Goal: Check status

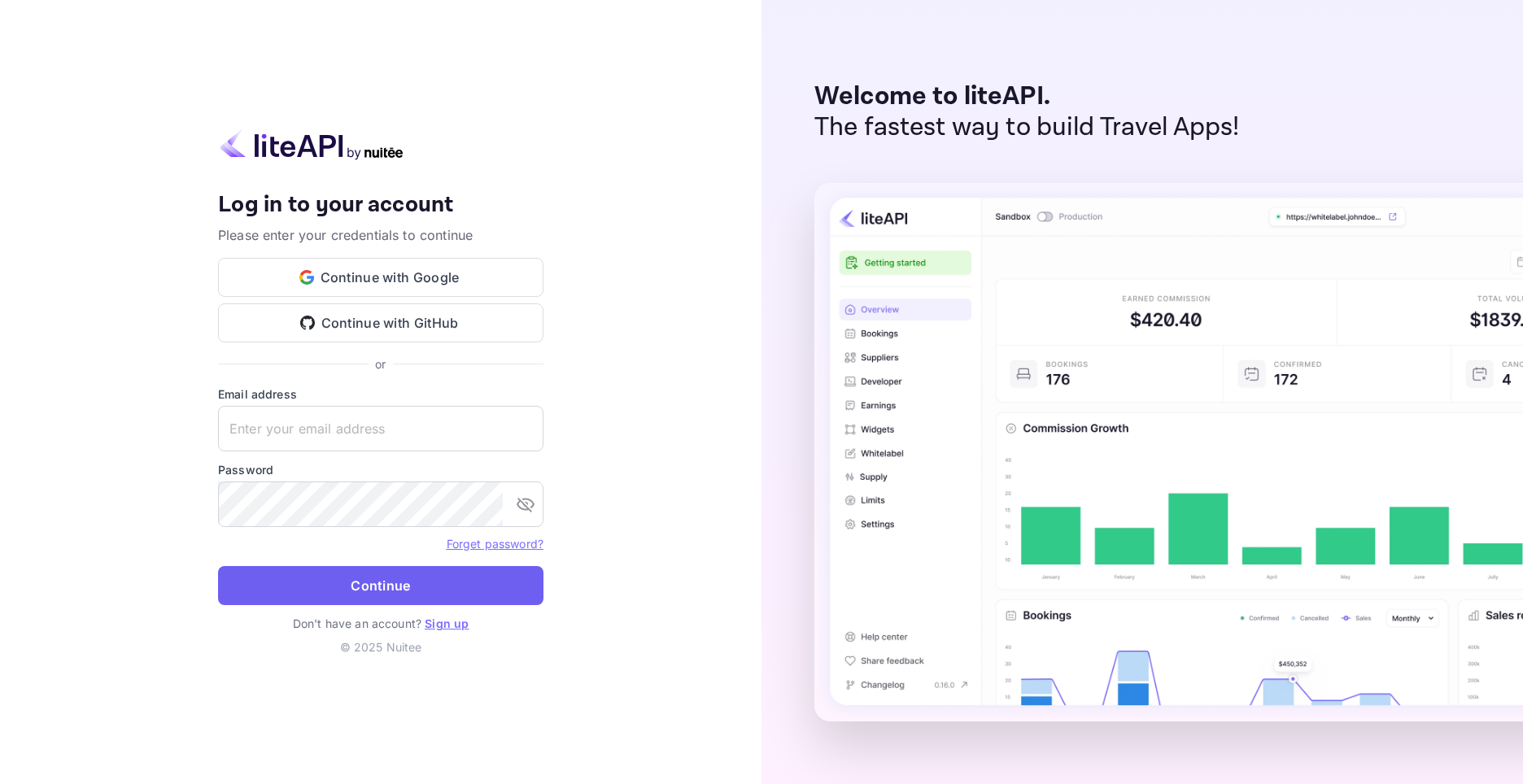
type input "[EMAIL_ADDRESS][DOMAIN_NAME]"
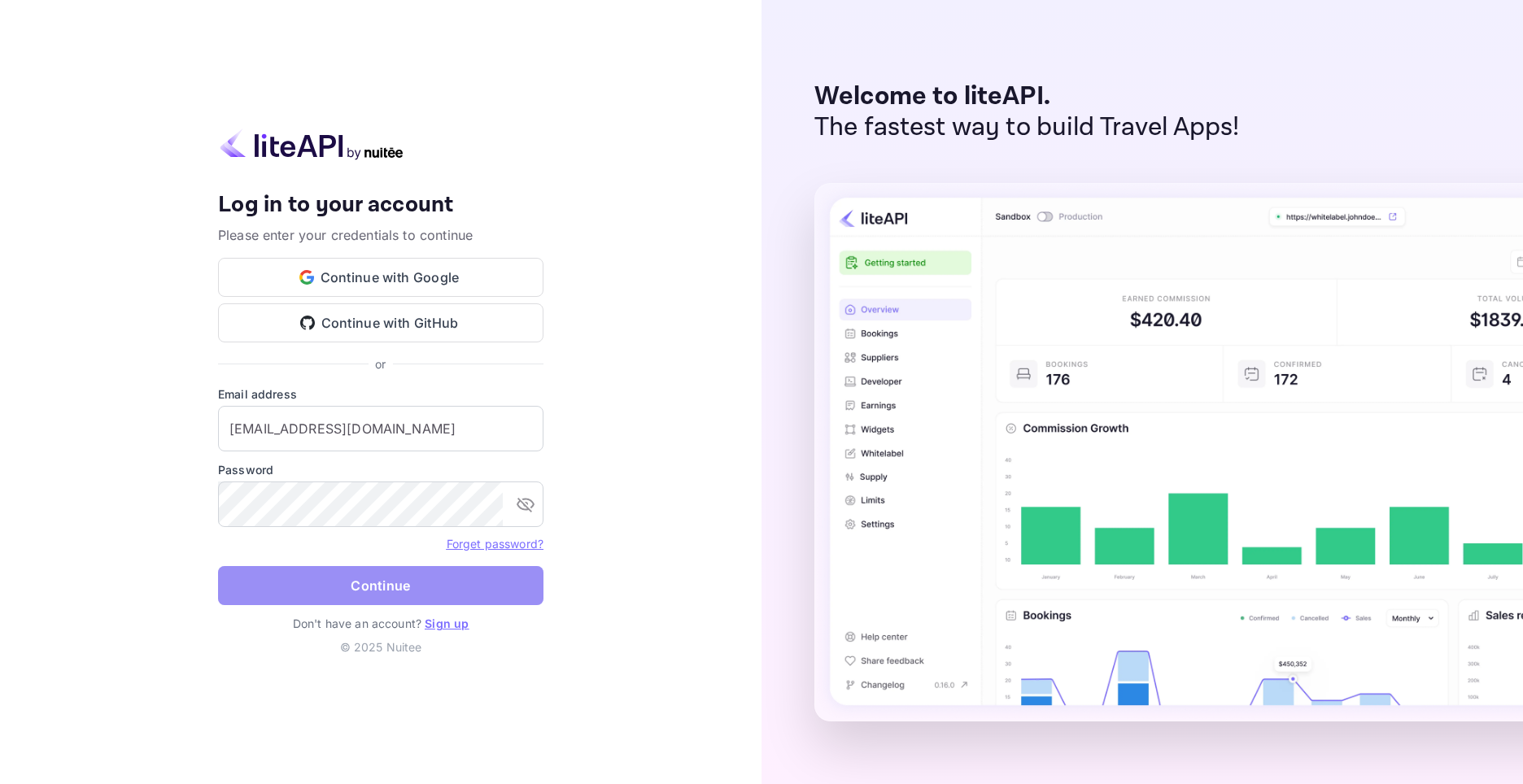
click at [390, 575] on button "Continue" at bounding box center [380, 585] width 325 height 39
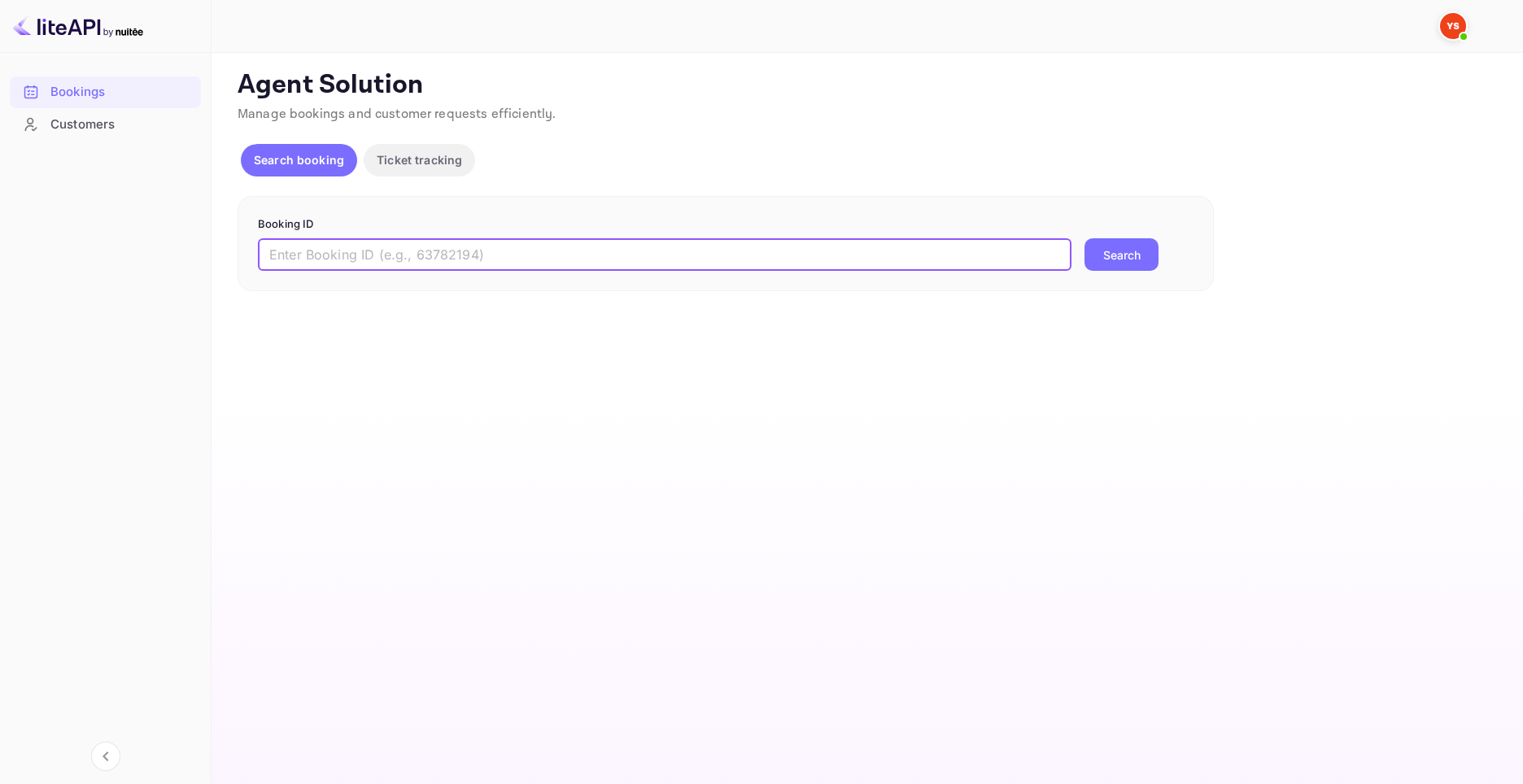
click at [379, 255] on input "text" at bounding box center [664, 254] width 813 height 32
paste input "10005151"
type input "10005151"
click at [1117, 252] on button "Search" at bounding box center [1121, 254] width 74 height 32
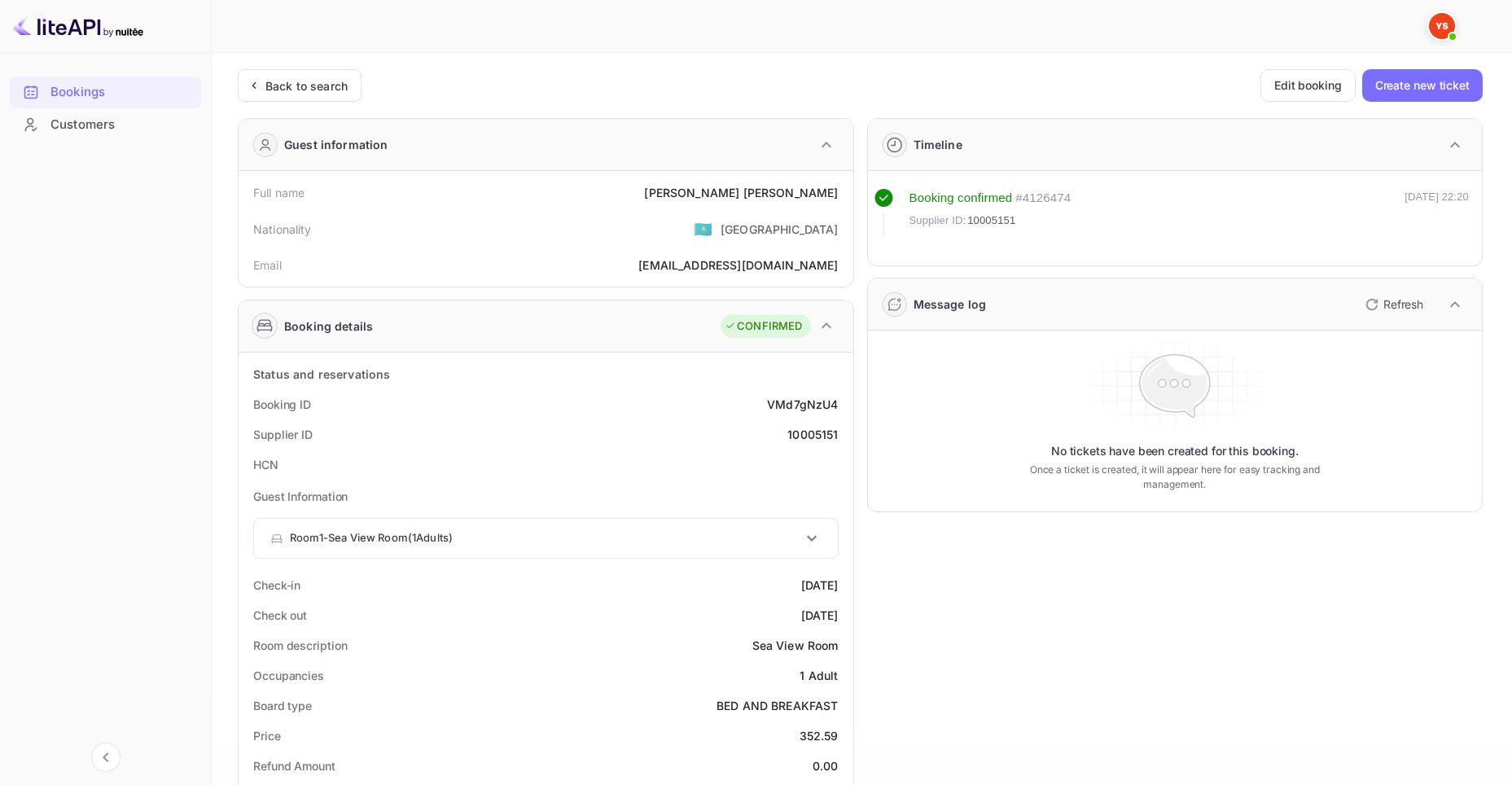
click at [819, 546] on icon at bounding box center [812, 537] width 20 height 19
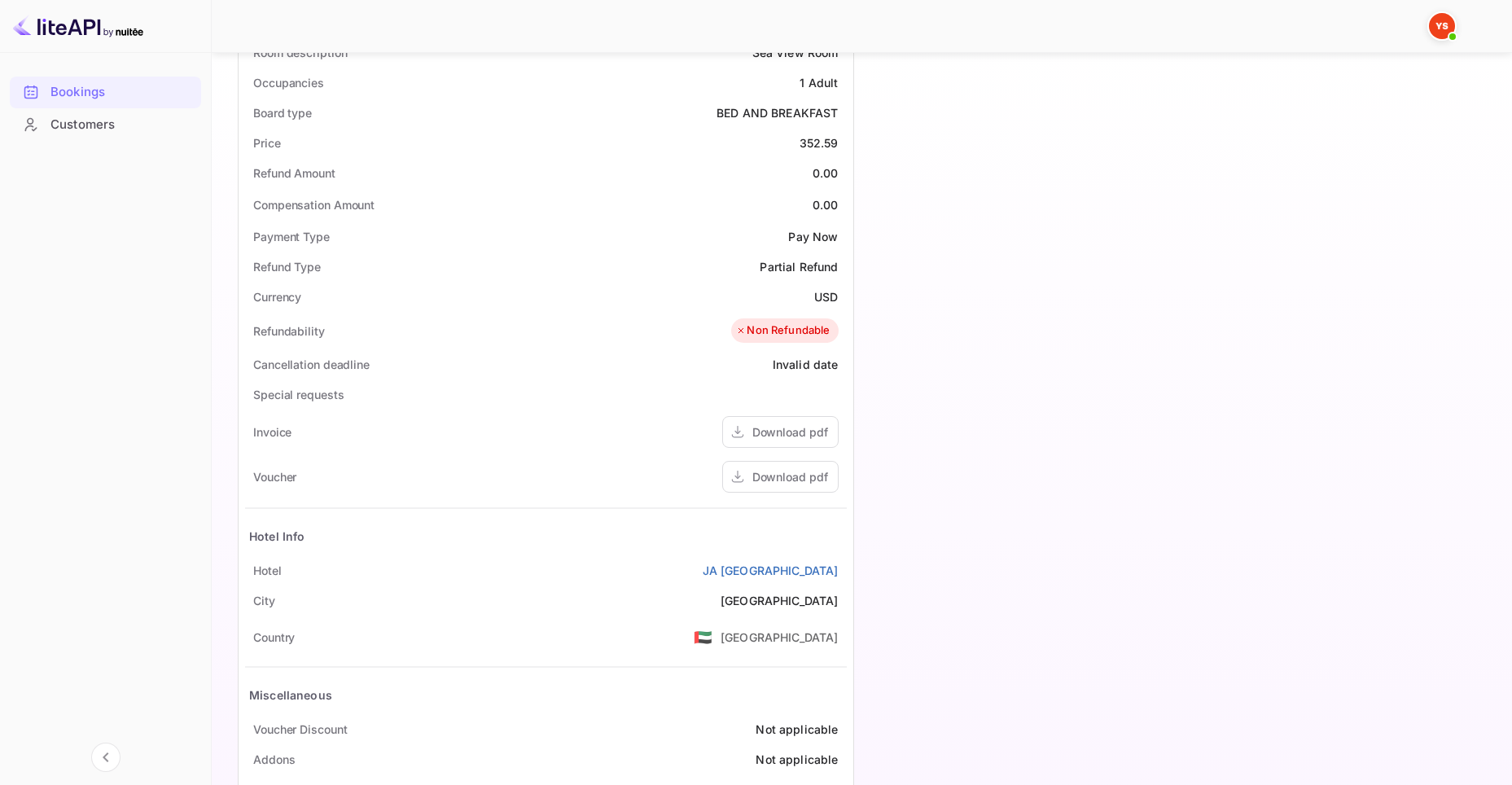
scroll to position [728, 0]
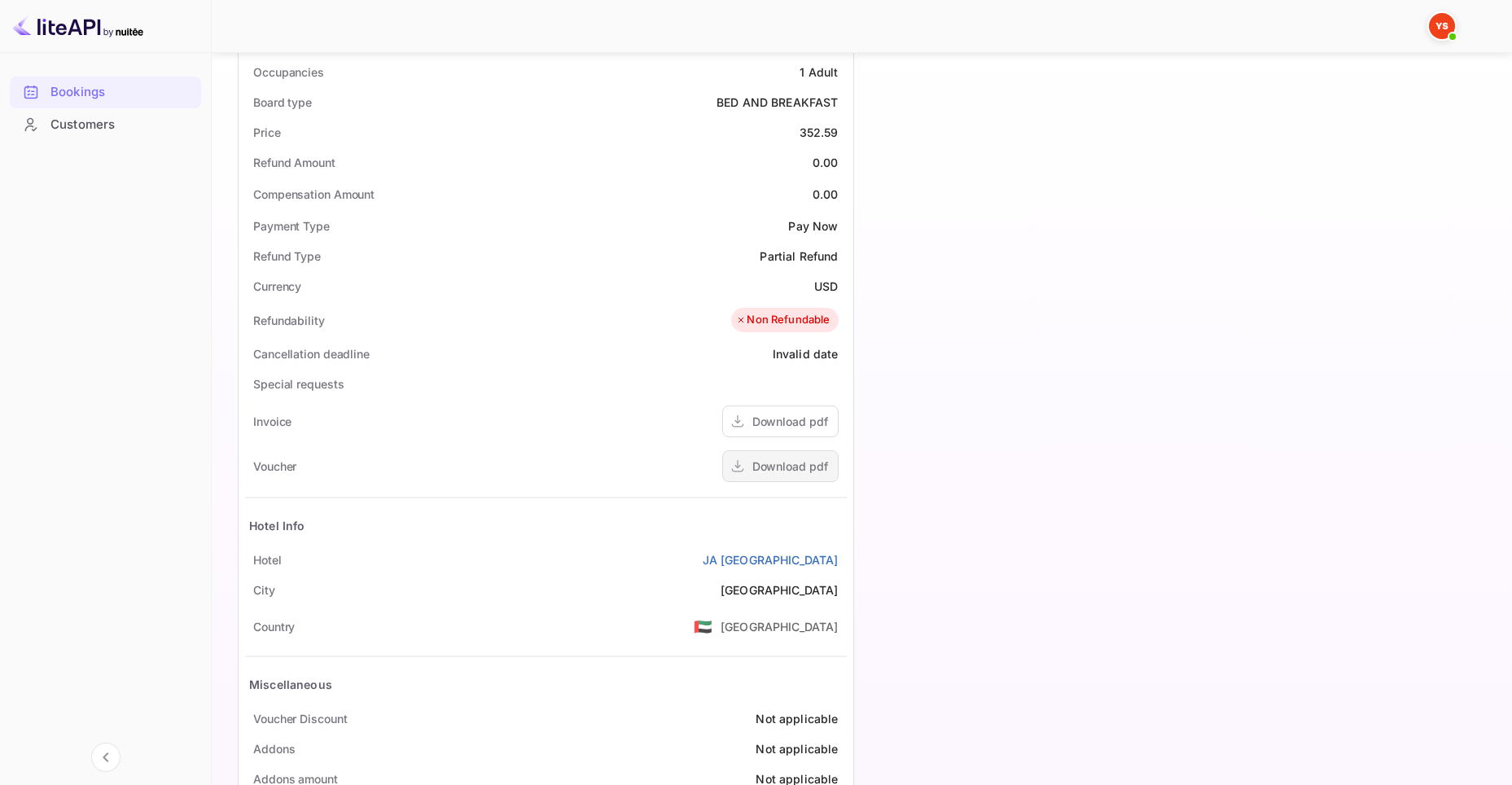
click at [787, 465] on div "Download pdf" at bounding box center [789, 466] width 75 height 17
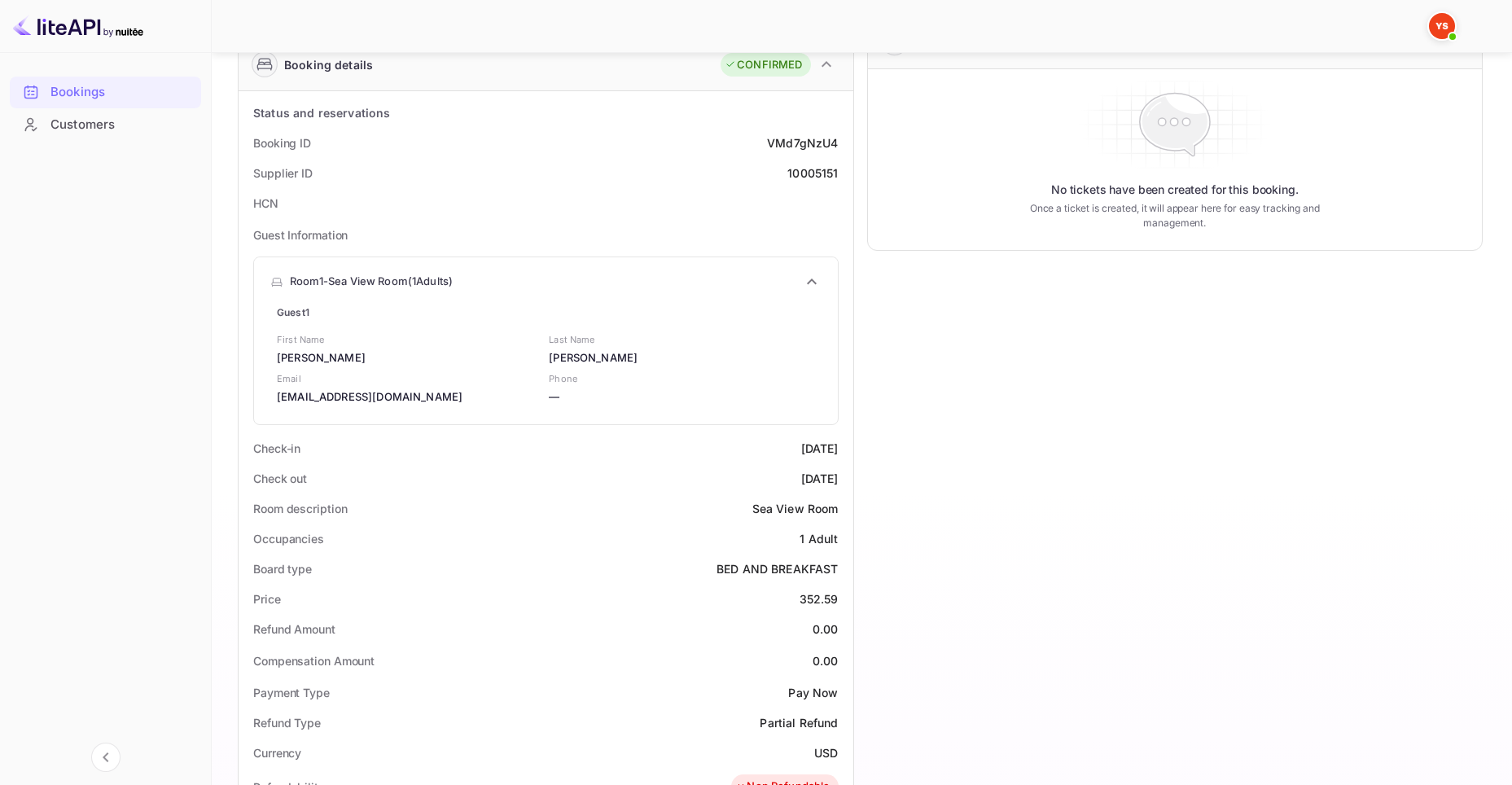
scroll to position [233, 0]
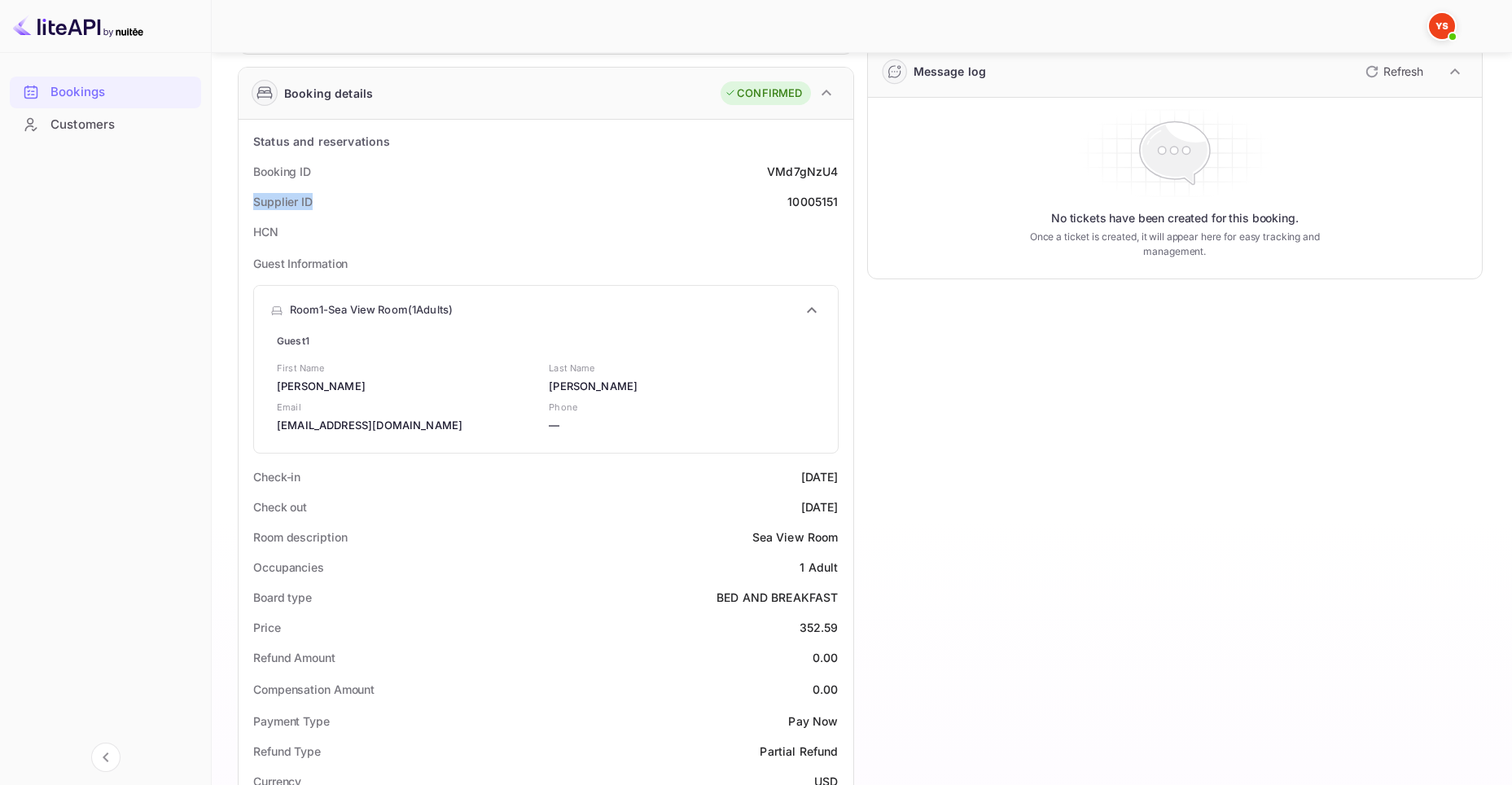
drag, startPoint x: 312, startPoint y: 198, endPoint x: 251, endPoint y: 198, distance: 61.0
click at [251, 198] on div "Supplier ID 10005151" at bounding box center [546, 202] width 602 height 31
copy div "Supplier ID"
drag, startPoint x: 780, startPoint y: 195, endPoint x: 838, endPoint y: 198, distance: 58.1
click at [838, 198] on div "Supplier ID 10005151" at bounding box center [546, 202] width 602 height 31
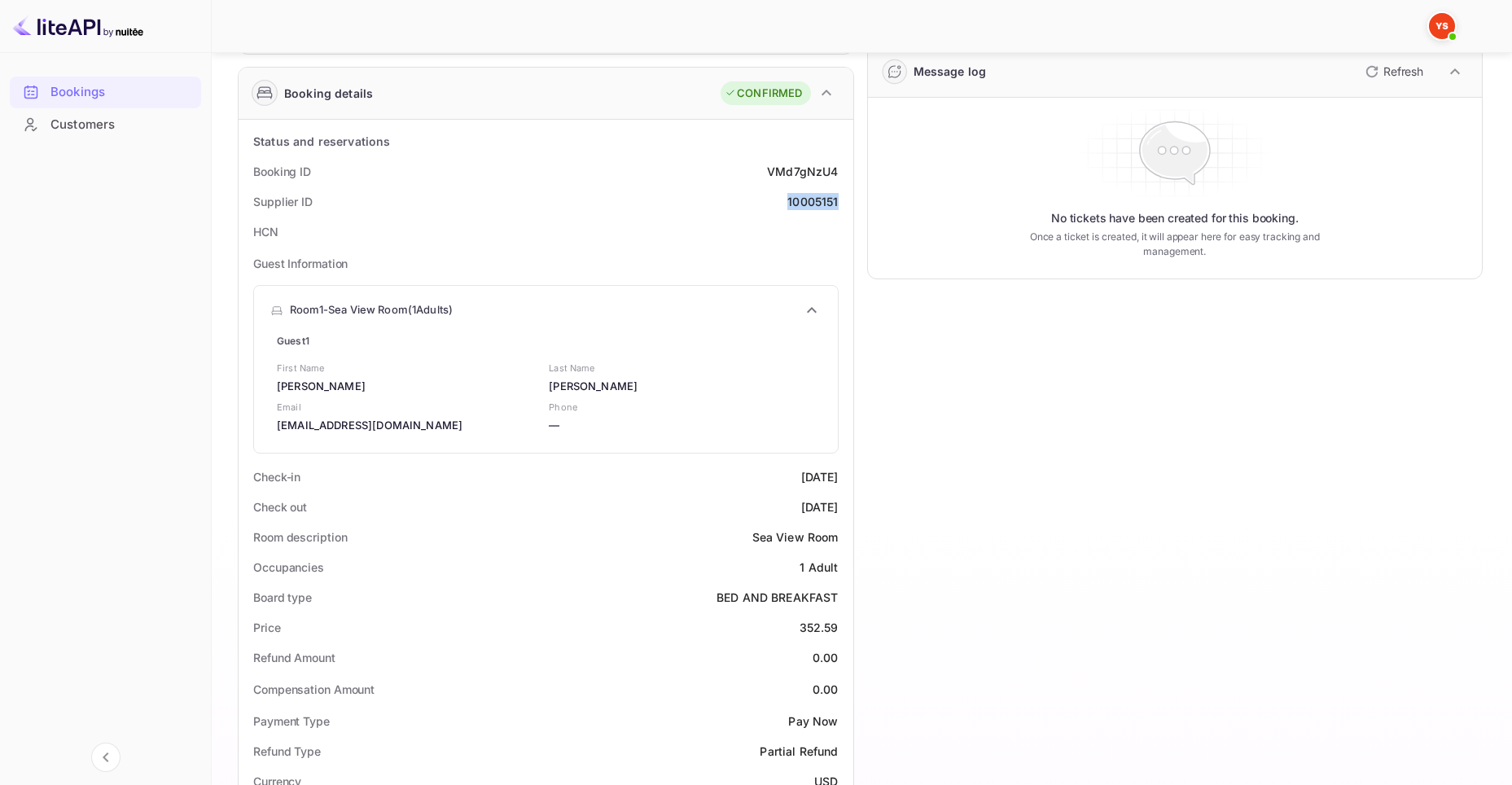
copy div "10005151"
drag, startPoint x: 293, startPoint y: 169, endPoint x: 252, endPoint y: 169, distance: 41.0
click at [252, 169] on div "Booking ID VMd7gNzU4" at bounding box center [546, 171] width 602 height 31
copy div "Booking ID"
drag, startPoint x: 764, startPoint y: 167, endPoint x: 842, endPoint y: 170, distance: 78.1
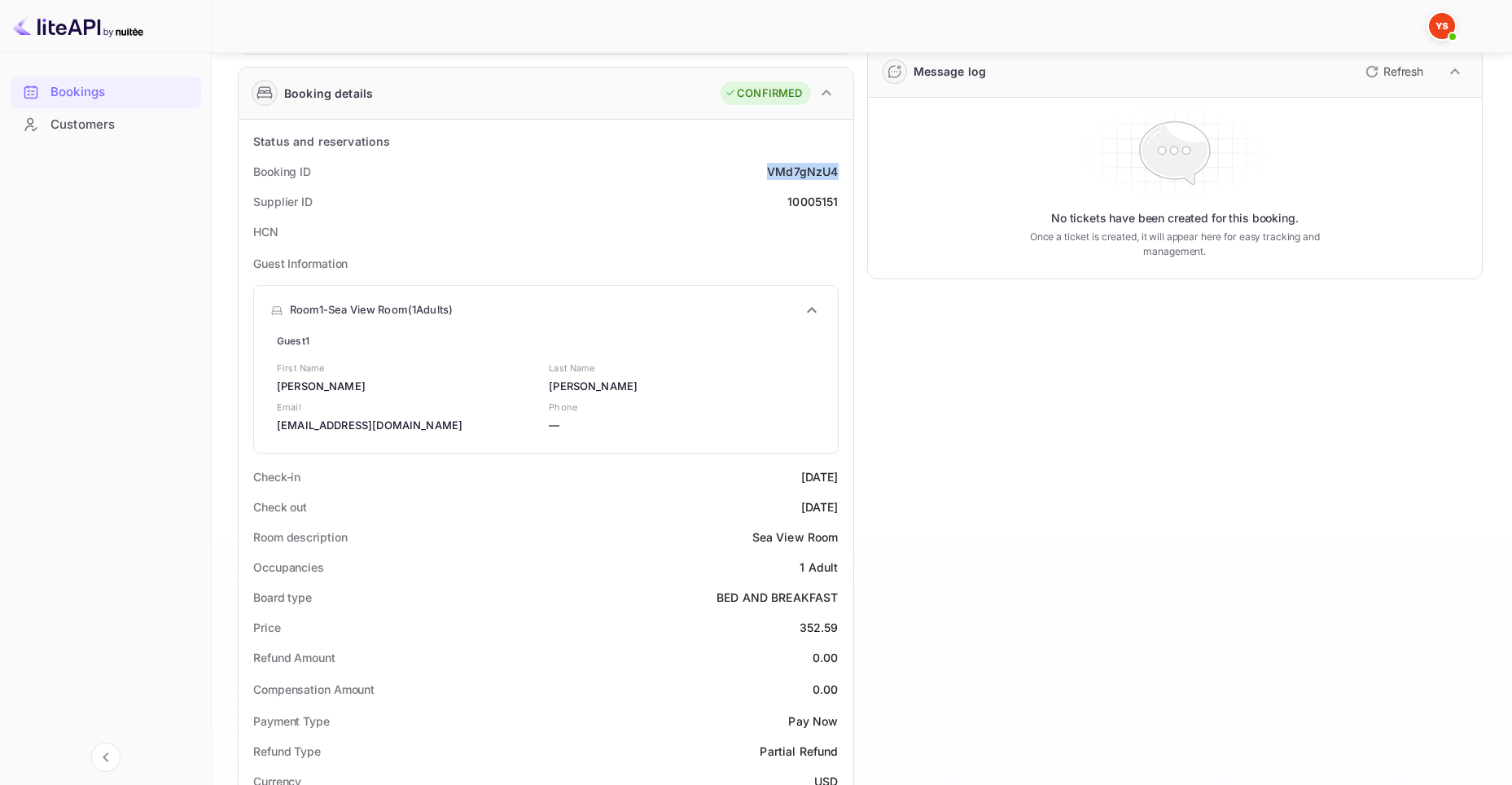
click at [842, 170] on div "Booking ID VMd7gNzU4" at bounding box center [546, 171] width 602 height 31
copy div "VMd7gNzU4"
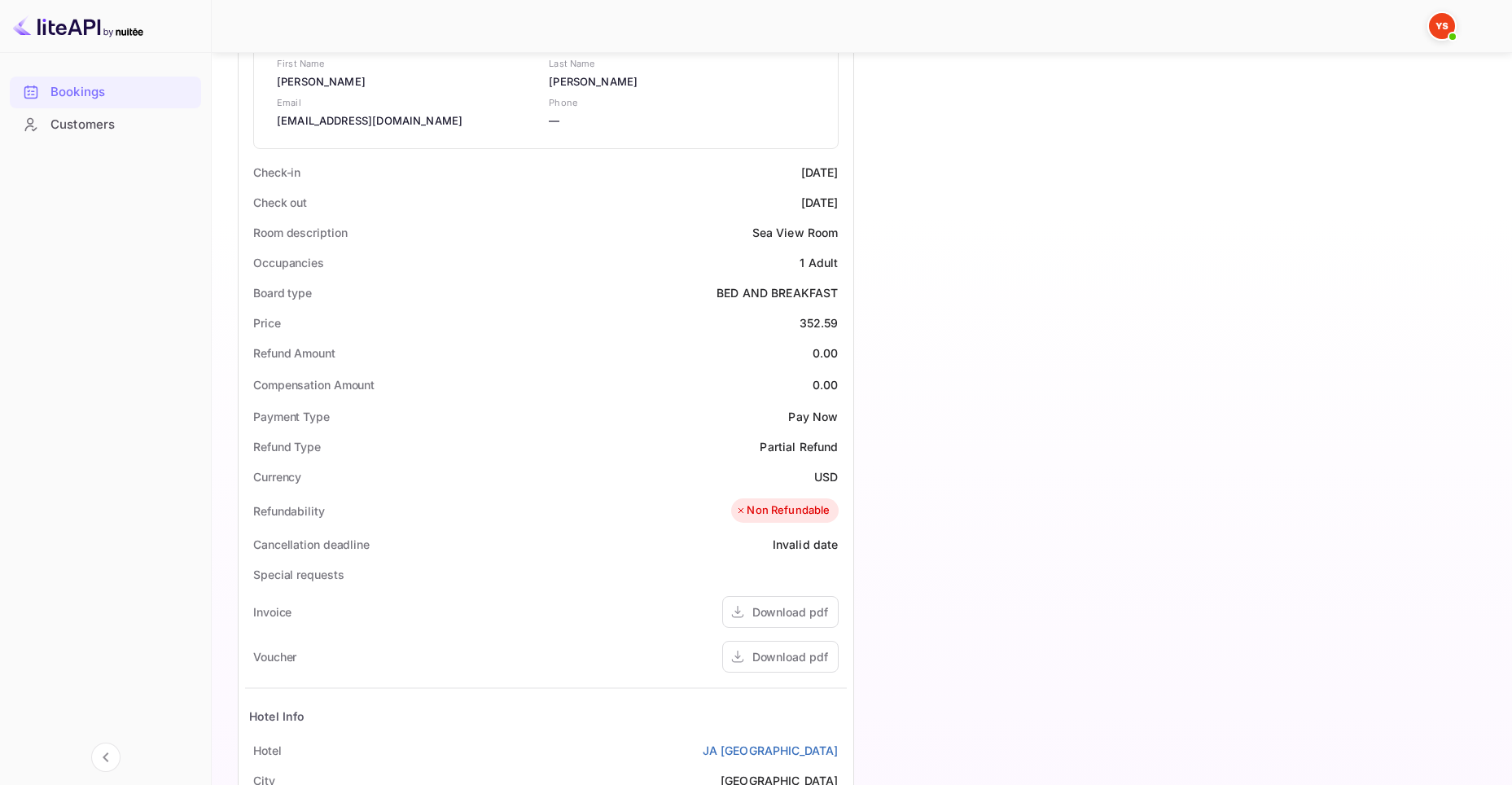
scroll to position [724, 0]
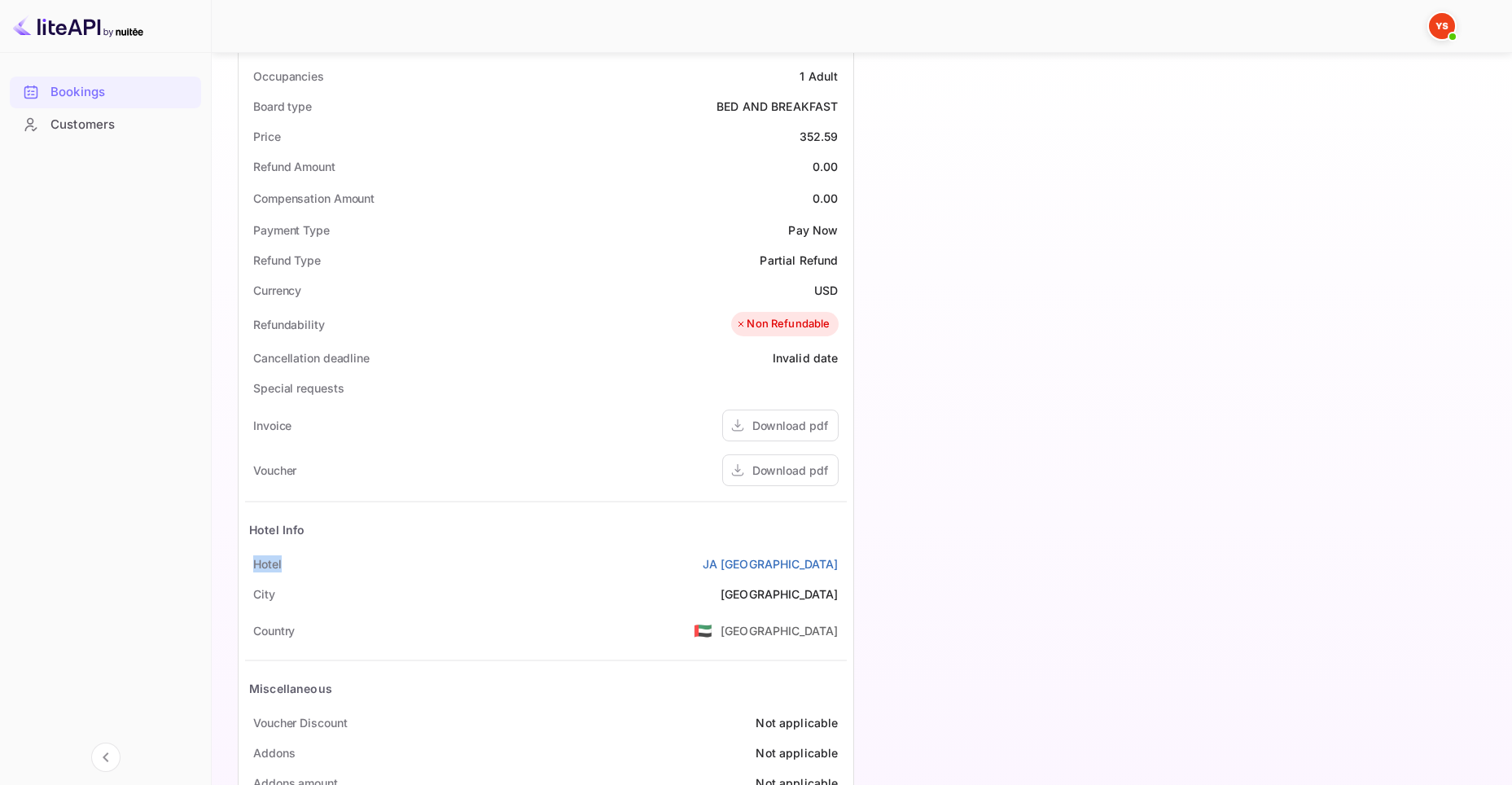
drag, startPoint x: 309, startPoint y: 569, endPoint x: 240, endPoint y: 570, distance: 69.0
click at [240, 570] on div "Status and reservations Booking ID VMd7gNzU4 Supplier ID 10005151 HCN Guest Inf…" at bounding box center [545, 216] width 615 height 1176
copy div "Hotel"
drag, startPoint x: 711, startPoint y: 565, endPoint x: 840, endPoint y: 560, distance: 129.1
click at [840, 560] on div "Hotel JA [GEOGRAPHIC_DATA]" at bounding box center [546, 564] width 602 height 31
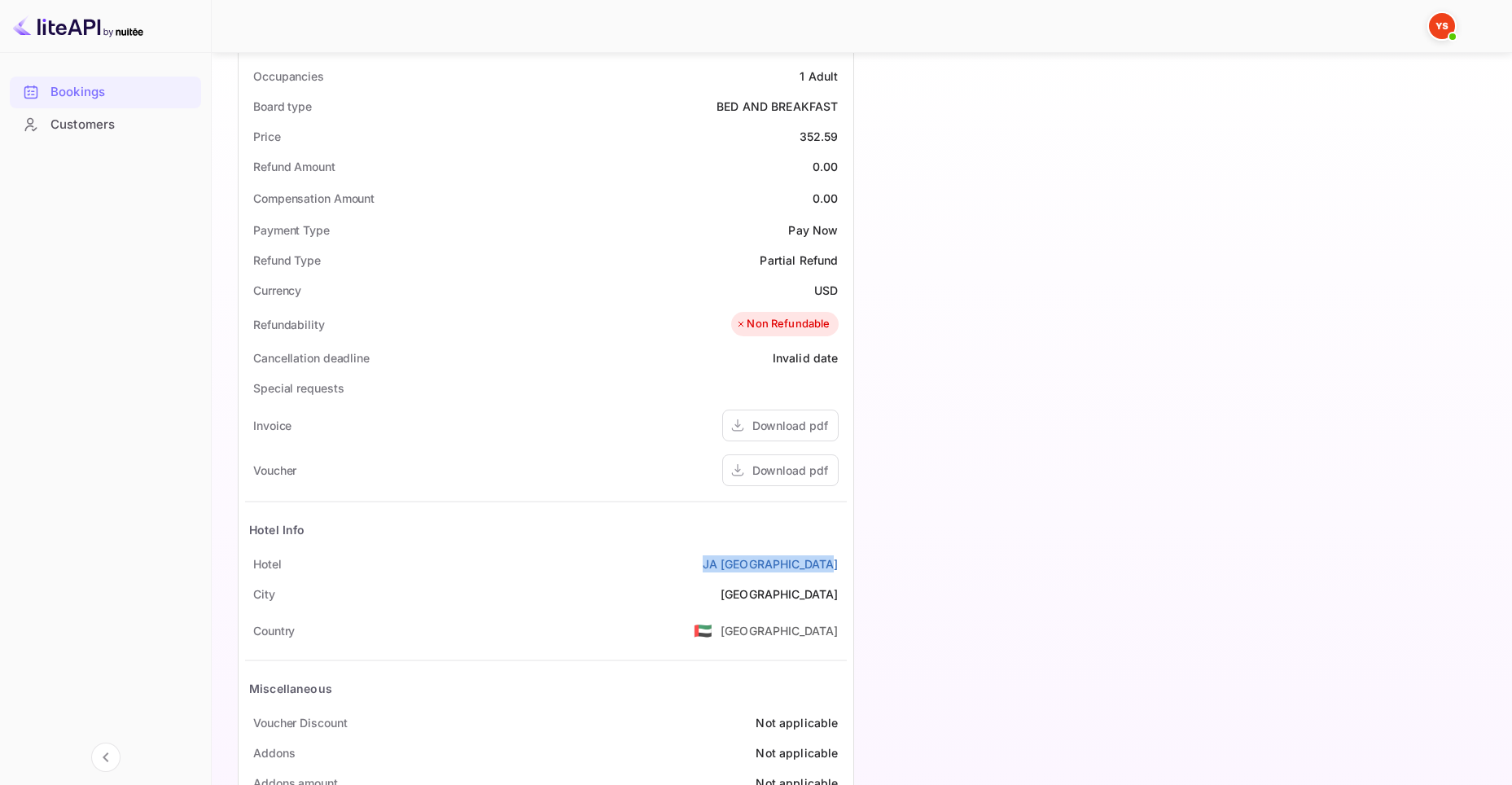
copy link "JA [GEOGRAPHIC_DATA]"
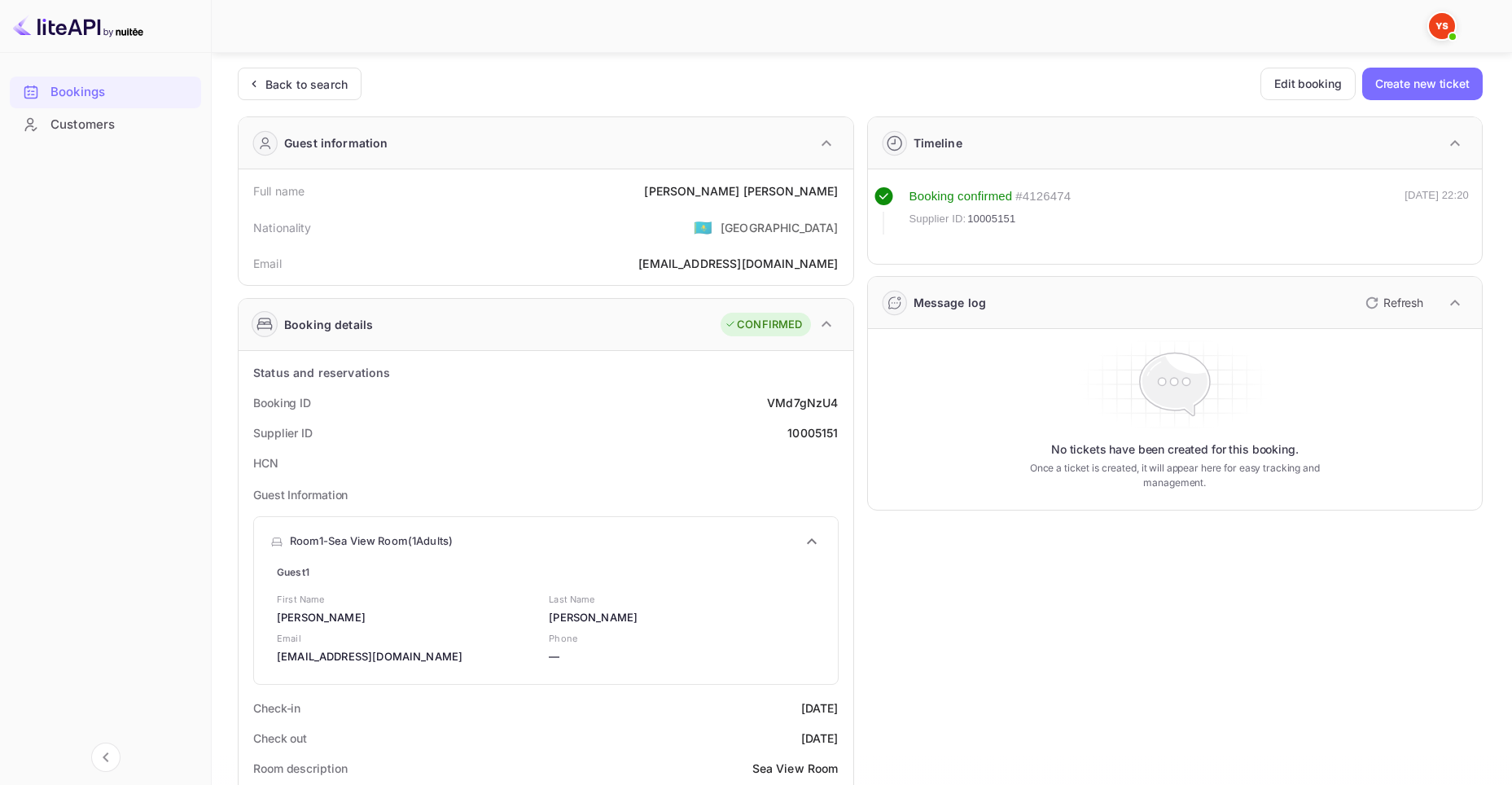
scroll to position [0, 0]
drag, startPoint x: 317, startPoint y: 195, endPoint x: 256, endPoint y: 196, distance: 61.0
click at [256, 196] on div "Full name [PERSON_NAME]" at bounding box center [546, 192] width 602 height 31
copy div "Full name"
drag, startPoint x: 750, startPoint y: 189, endPoint x: 841, endPoint y: 192, distance: 91.0
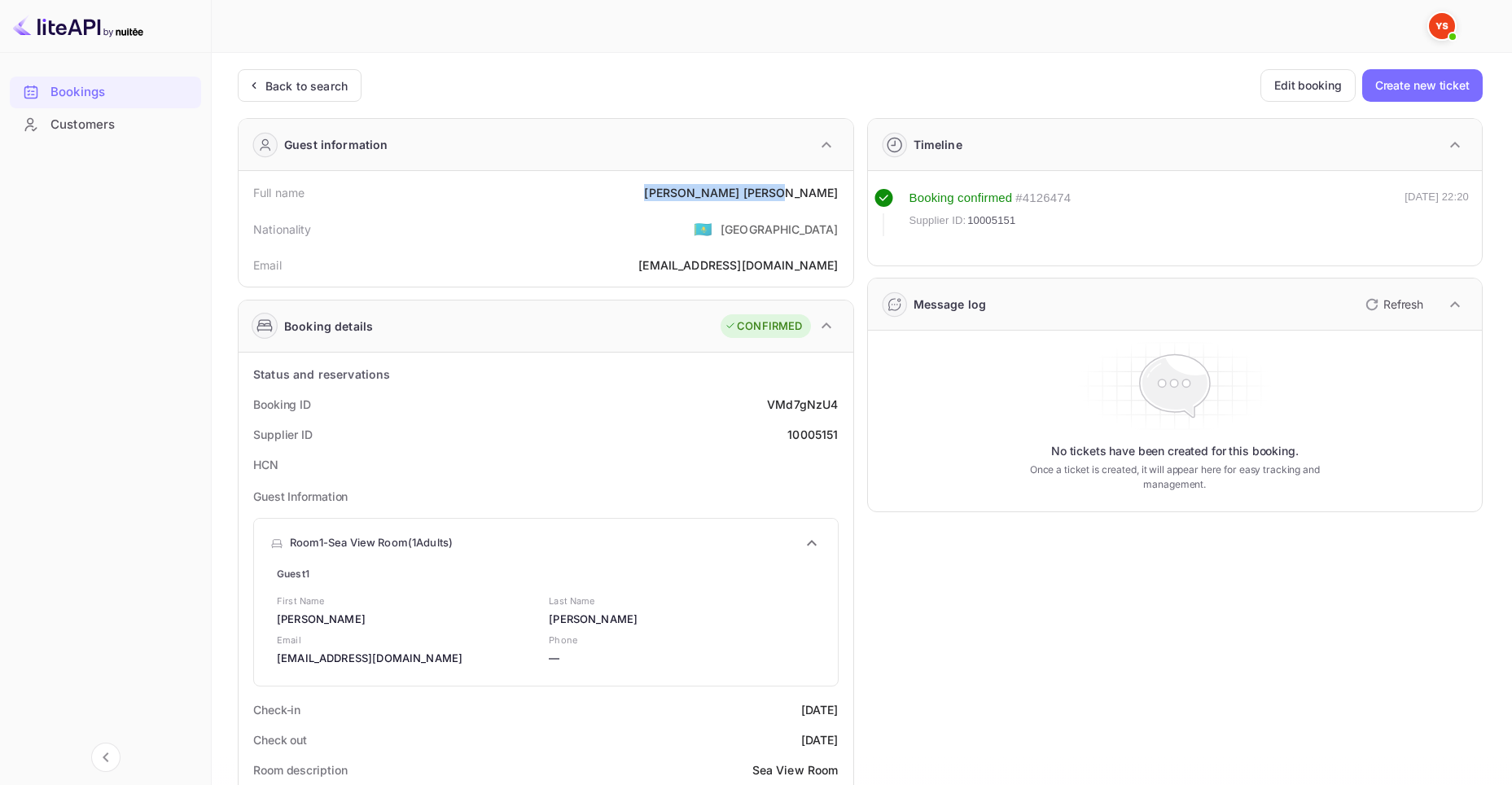
click at [841, 192] on div "Full name [PERSON_NAME]" at bounding box center [546, 192] width 602 height 31
copy div "[PERSON_NAME]"
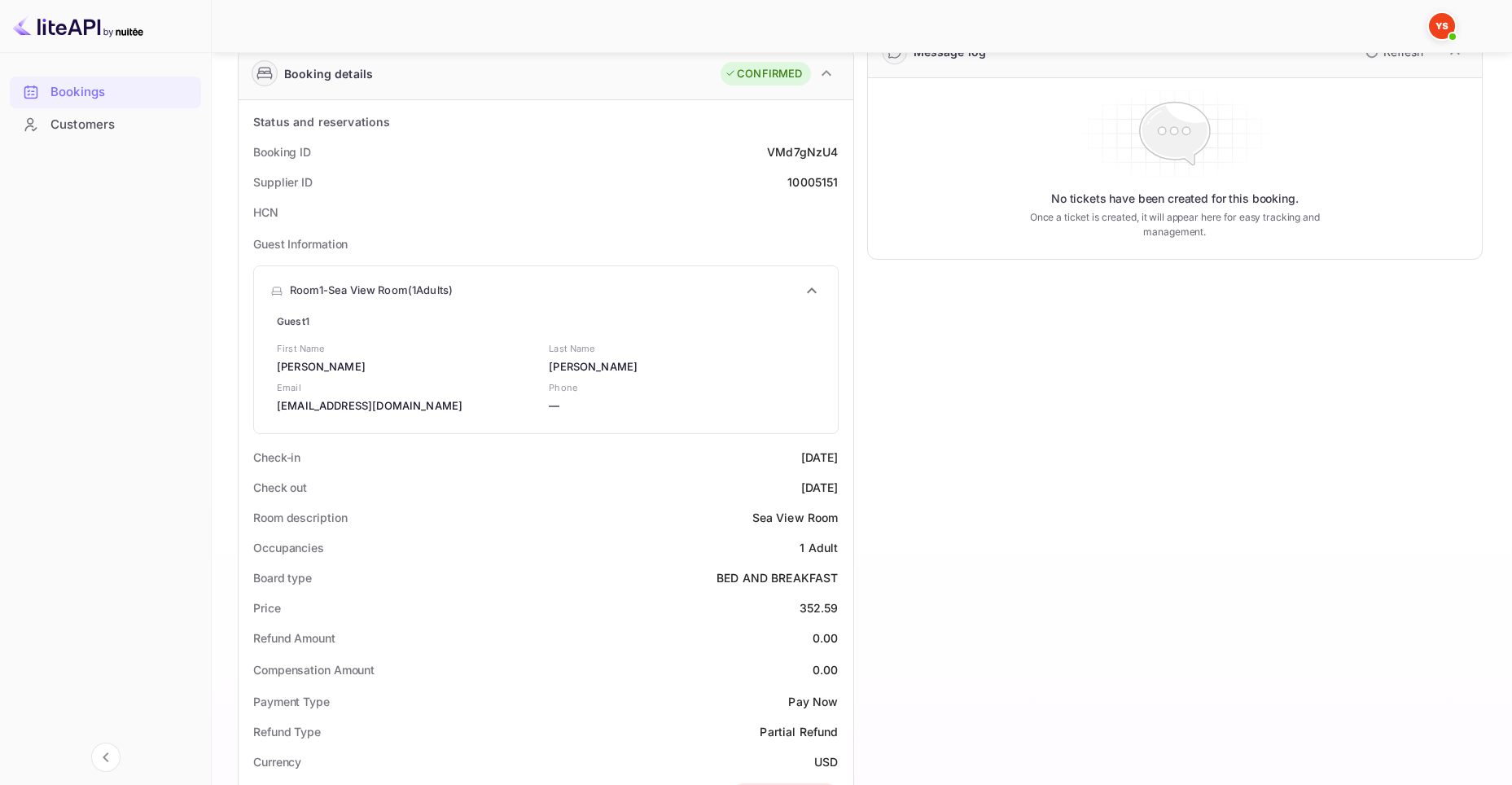
scroll to position [335, 0]
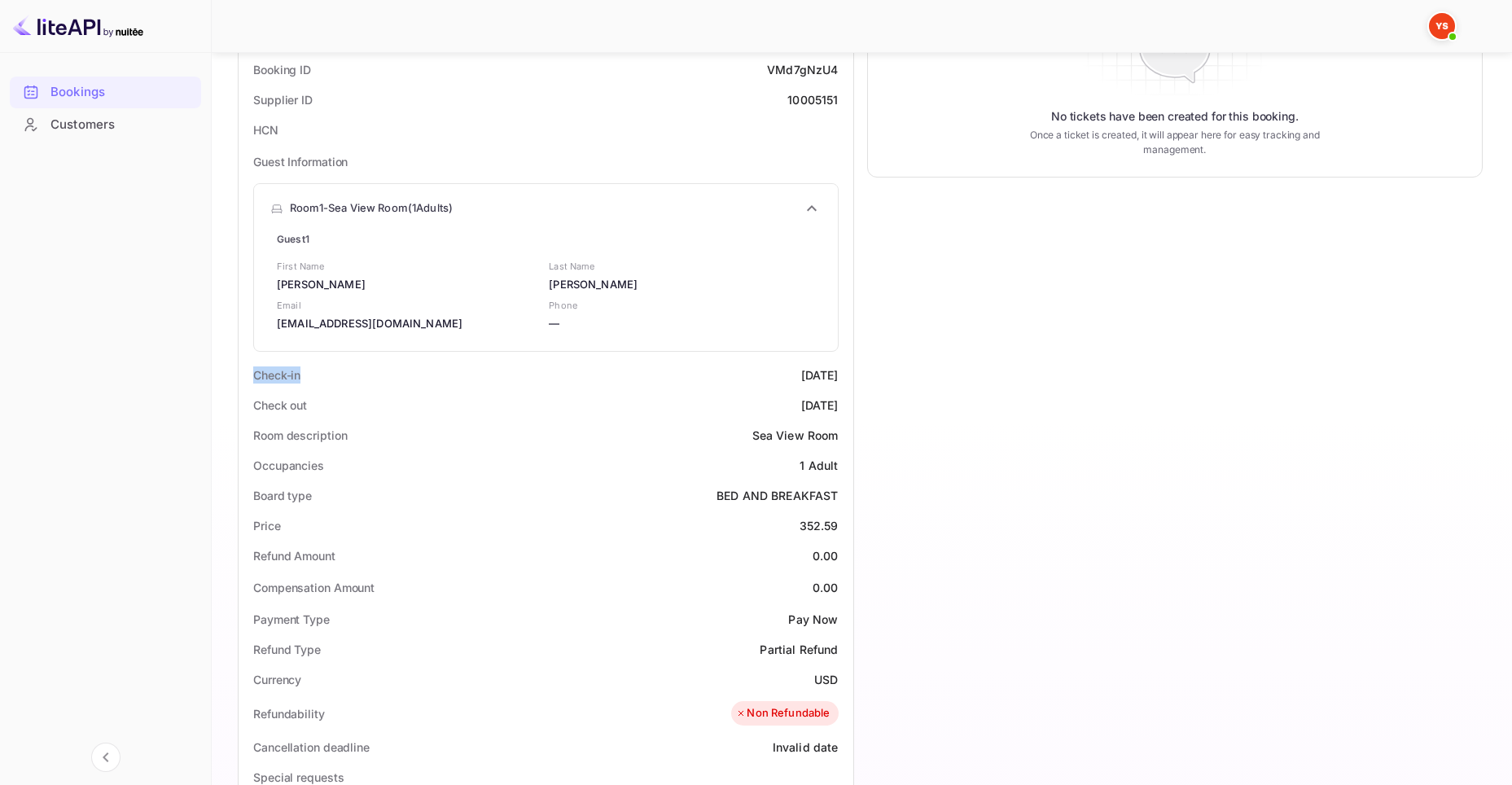
drag, startPoint x: 286, startPoint y: 372, endPoint x: 233, endPoint y: 376, distance: 53.2
click at [233, 376] on div "Ticket Affiliate URL [URL][DOMAIN_NAME] Business partner name Nuitee Travel Cus…" at bounding box center [862, 470] width 1262 height 1472
copy div "Check-in"
drag, startPoint x: 754, startPoint y: 365, endPoint x: 845, endPoint y: 375, distance: 91.5
click at [845, 375] on div "Check-in [DATE]" at bounding box center [546, 375] width 602 height 31
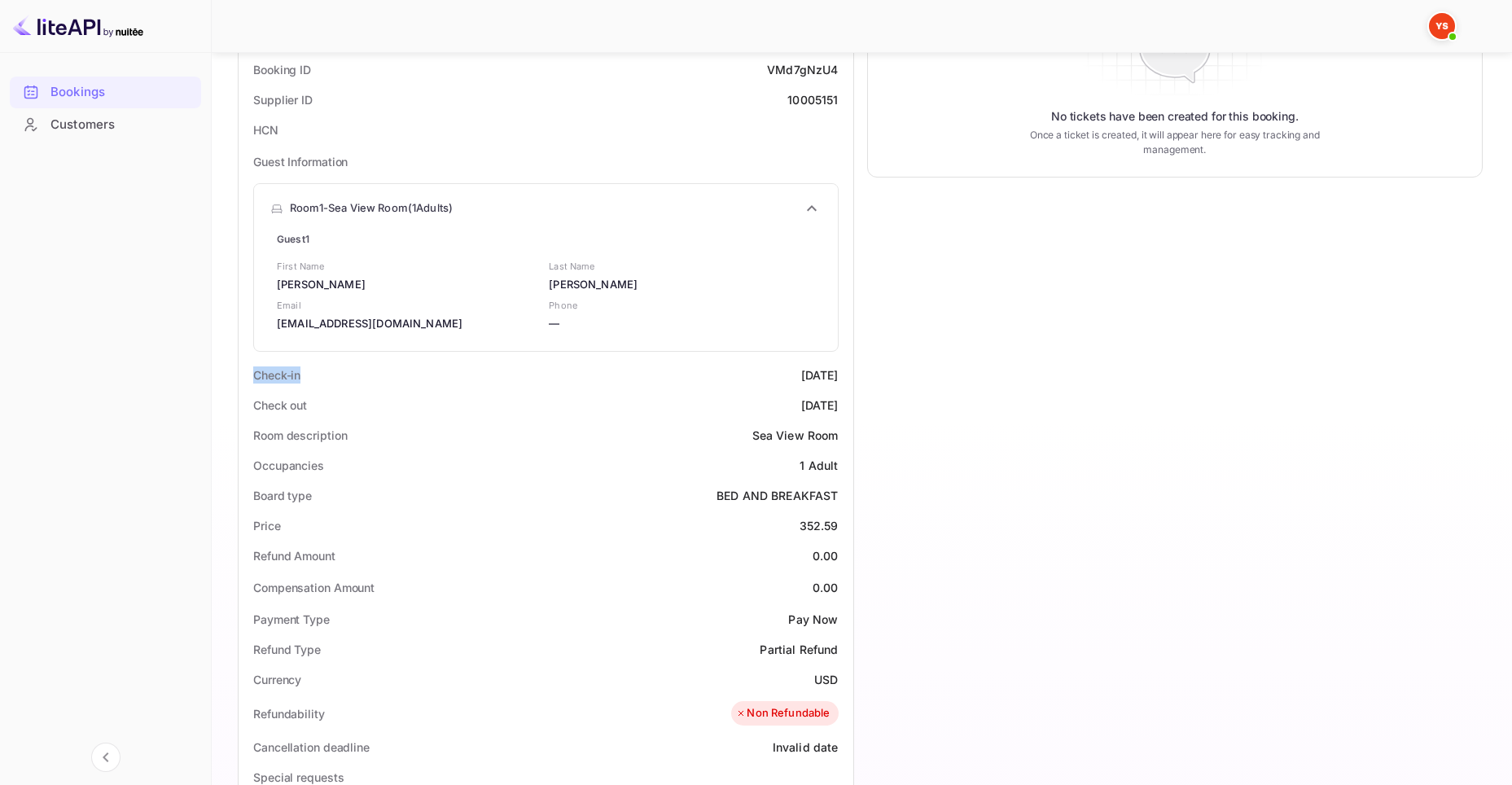
copy div "[DATE]"
drag, startPoint x: 321, startPoint y: 398, endPoint x: 253, endPoint y: 404, distance: 68.3
click at [253, 404] on div "Check out [DATE]" at bounding box center [546, 405] width 602 height 31
drag, startPoint x: 762, startPoint y: 407, endPoint x: 840, endPoint y: 406, distance: 78.0
click at [840, 406] on div "Check out [DATE]" at bounding box center [546, 405] width 602 height 31
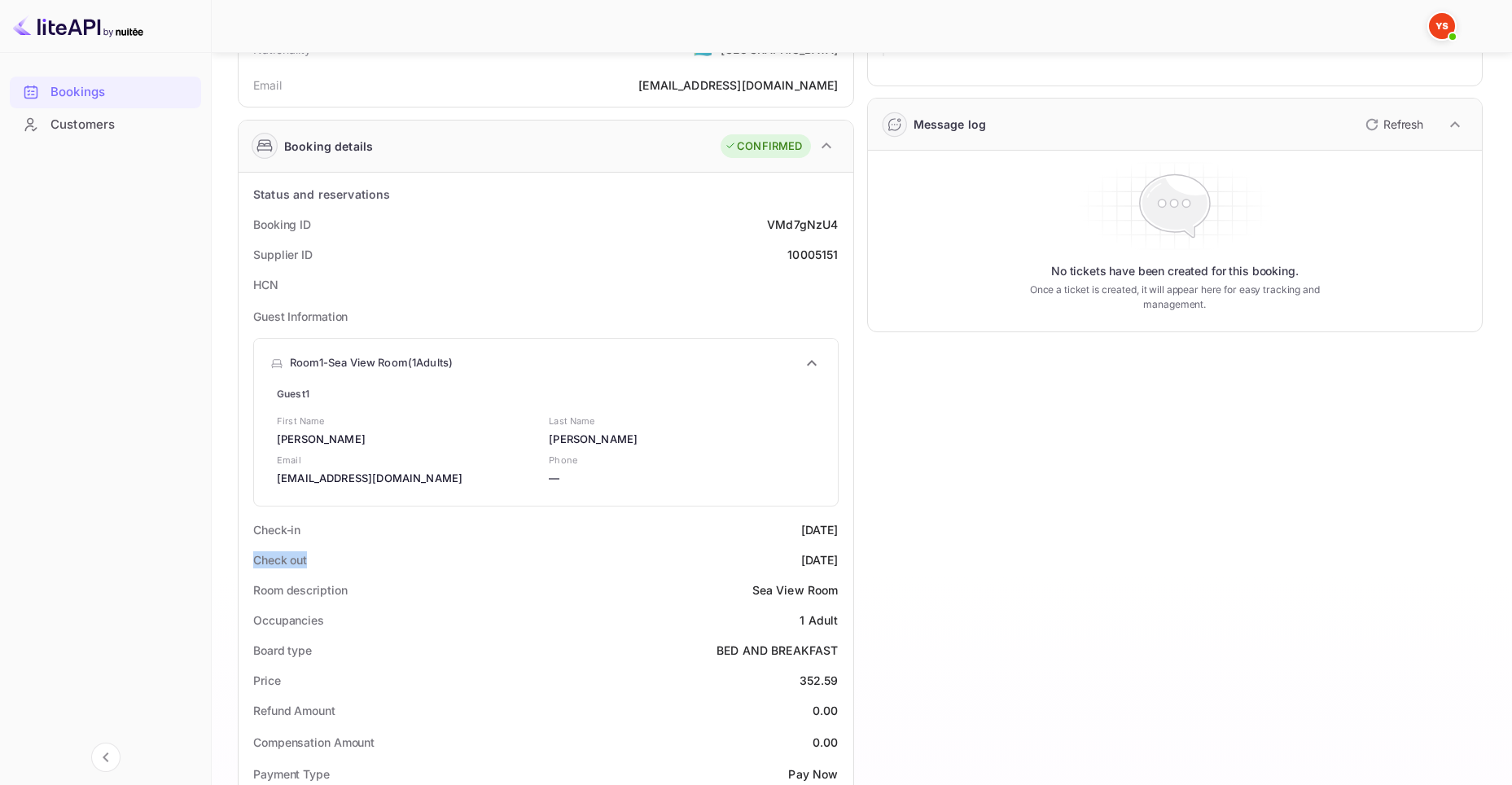
scroll to position [178, 0]
